Goal: Information Seeking & Learning: Find specific fact

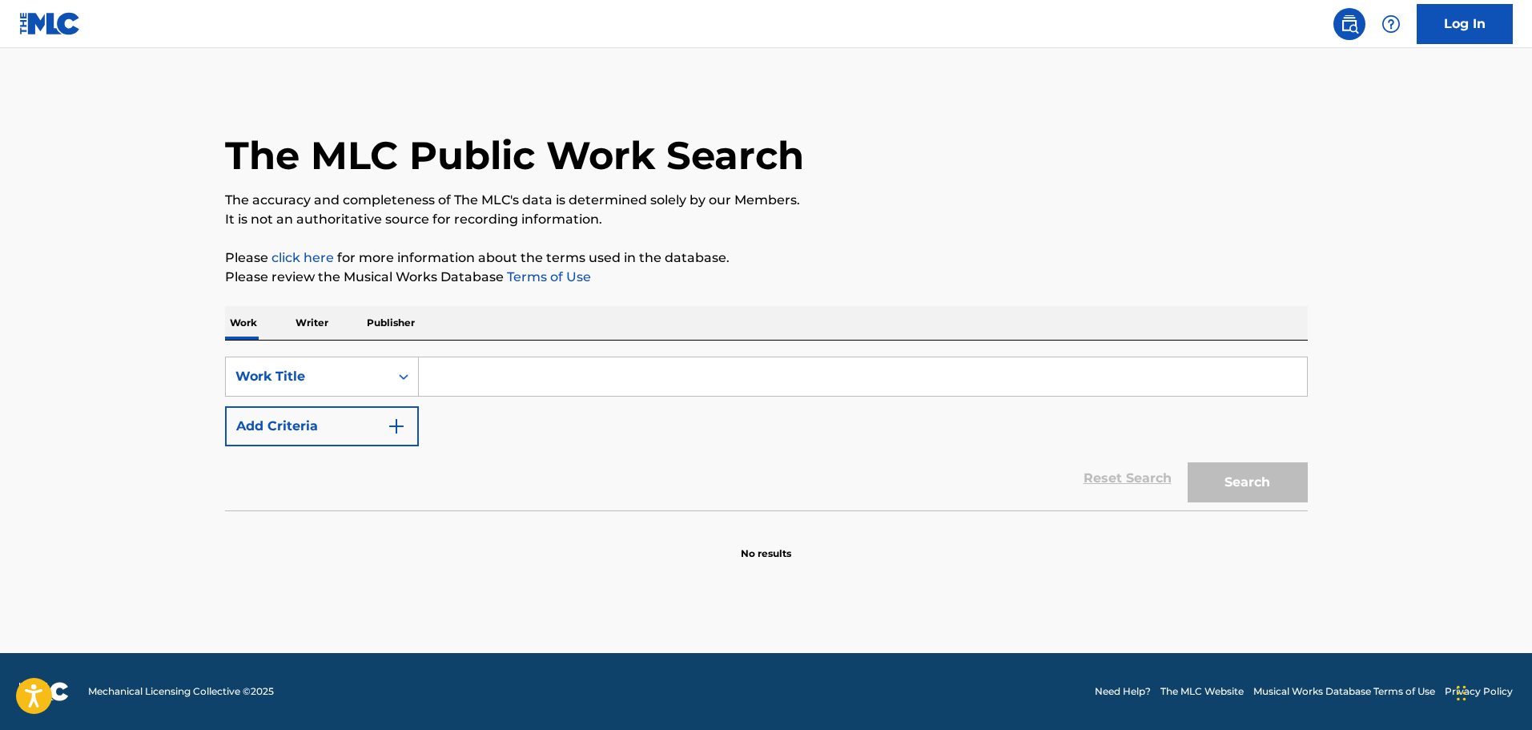
click at [472, 379] on input "Search Form" at bounding box center [863, 376] width 888 height 38
paste input "BBA BBA BBA"
type input "BBA BBA BBA"
click at [406, 434] on button "Add Criteria" at bounding box center [322, 426] width 194 height 40
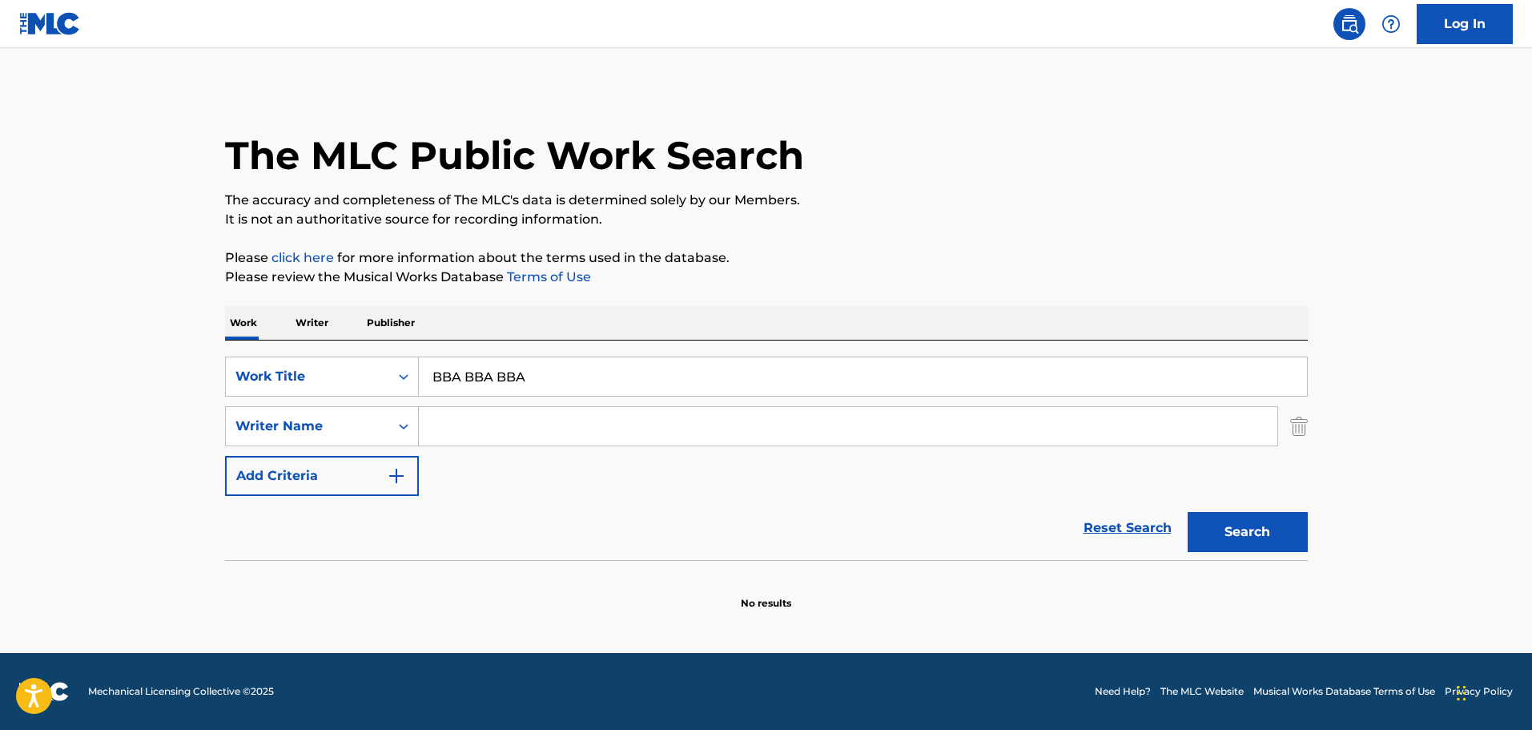
click at [513, 424] on input "Search Form" at bounding box center [848, 426] width 859 height 38
paste input "DA [PERSON_NAME],"
type input "DA [PERSON_NAME],"
click at [1232, 526] on button "Search" at bounding box center [1248, 532] width 120 height 40
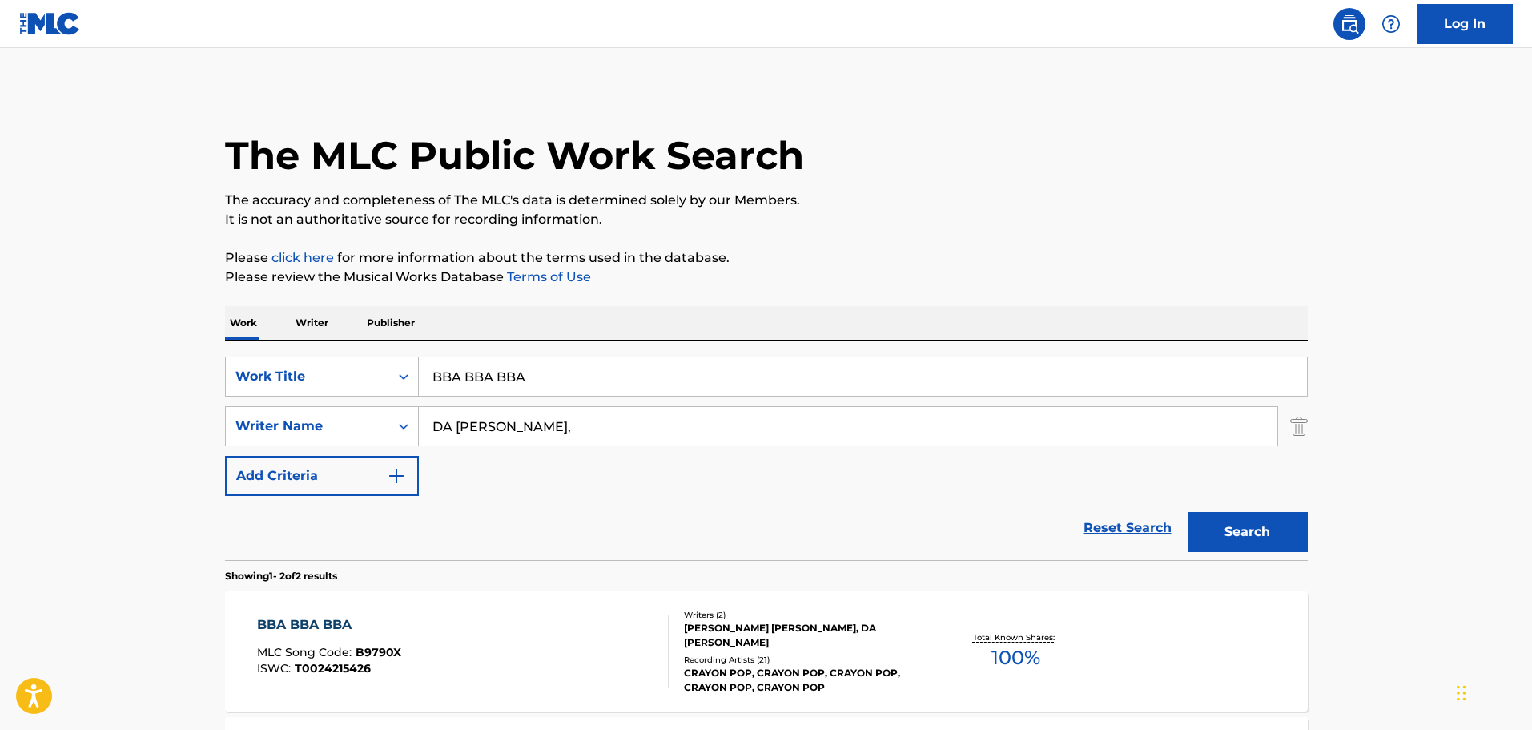
click at [497, 611] on div "BBA BBA BBA MLC Song Code : B9790X ISWC : T0024215426 Writers ( 2 ) [PERSON_NAM…" at bounding box center [766, 651] width 1083 height 120
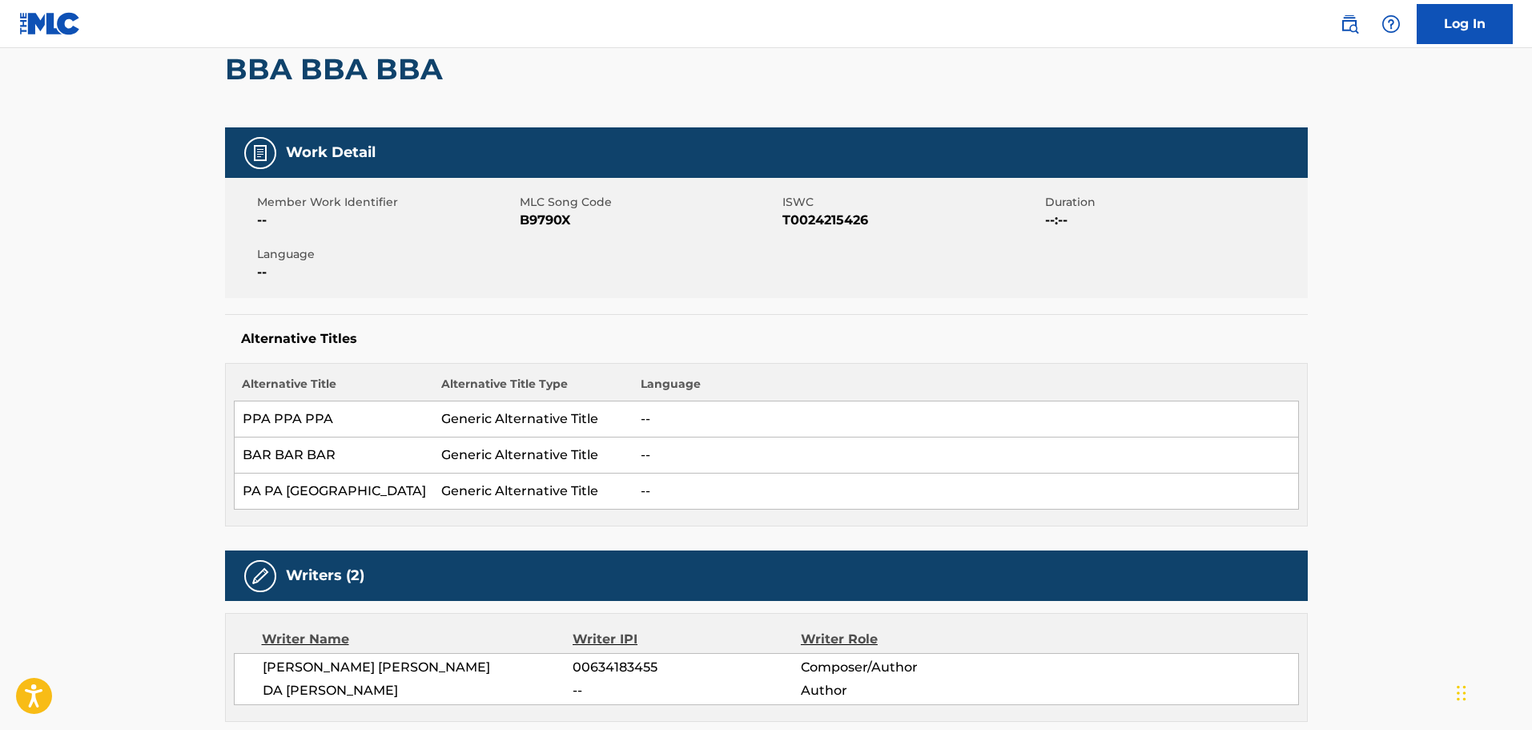
scroll to position [80, 0]
